Goal: Task Accomplishment & Management: Use online tool/utility

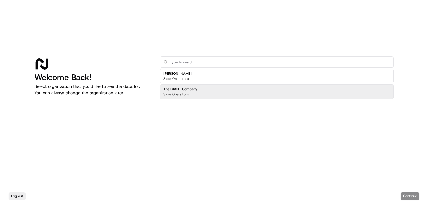
click at [230, 95] on div "The GIANT Company Store Operations" at bounding box center [277, 91] width 234 height 15
click at [411, 196] on button "Continue" at bounding box center [409, 196] width 19 height 8
